Goal: Task Accomplishment & Management: Manage account settings

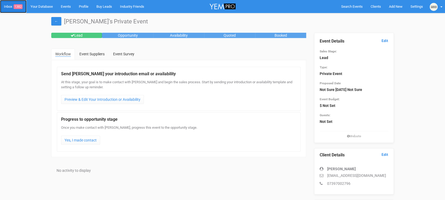
click at [14, 7] on link "Inbox 1382" at bounding box center [13, 6] width 27 height 13
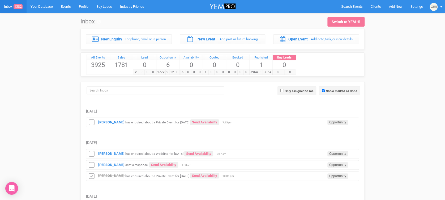
scroll to position [41, 0]
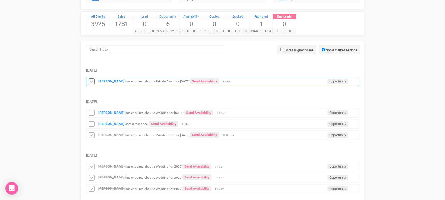
click at [91, 79] on icon at bounding box center [92, 81] width 8 height 7
click at [91, 110] on icon at bounding box center [92, 112] width 8 height 7
click at [94, 123] on icon at bounding box center [92, 124] width 8 height 7
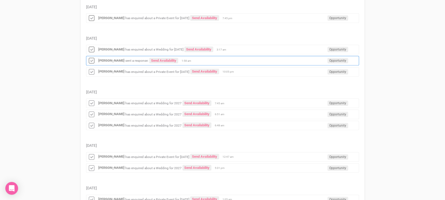
scroll to position [145, 0]
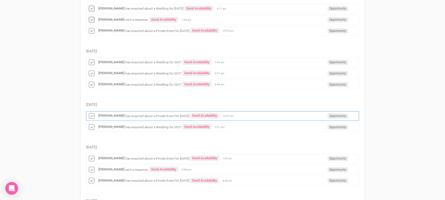
click at [149, 116] on small "has enquired about a Private Event for [DATE]" at bounding box center [157, 116] width 64 height 4
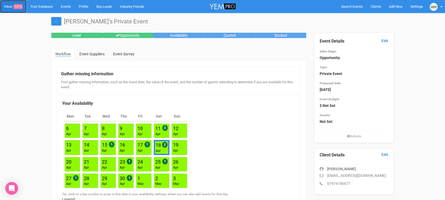
click at [14, 9] on link "Inbox 1379" at bounding box center [13, 6] width 27 height 13
